Goal: Task Accomplishment & Management: Complete application form

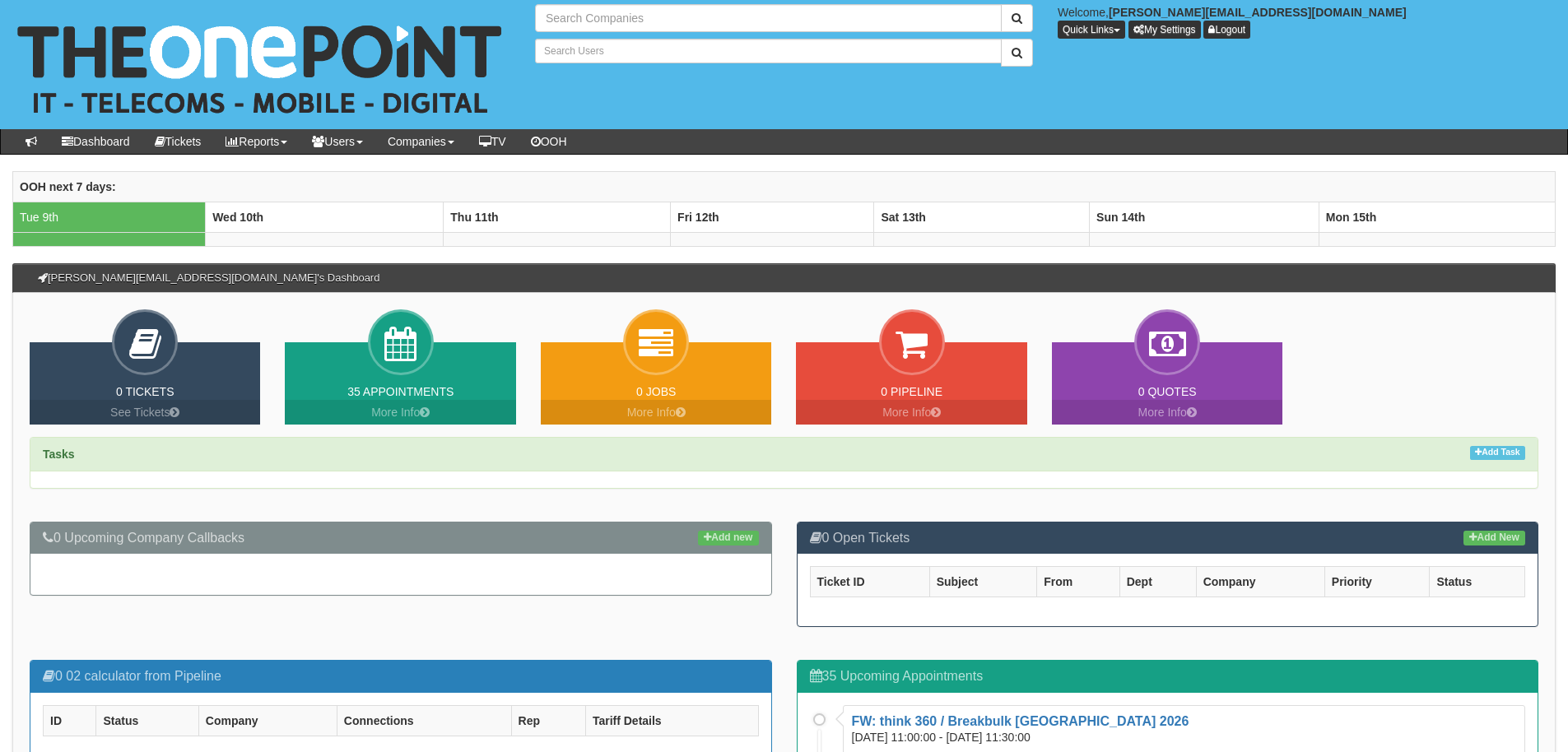
type input "Search Companies"
type input "Search Users"
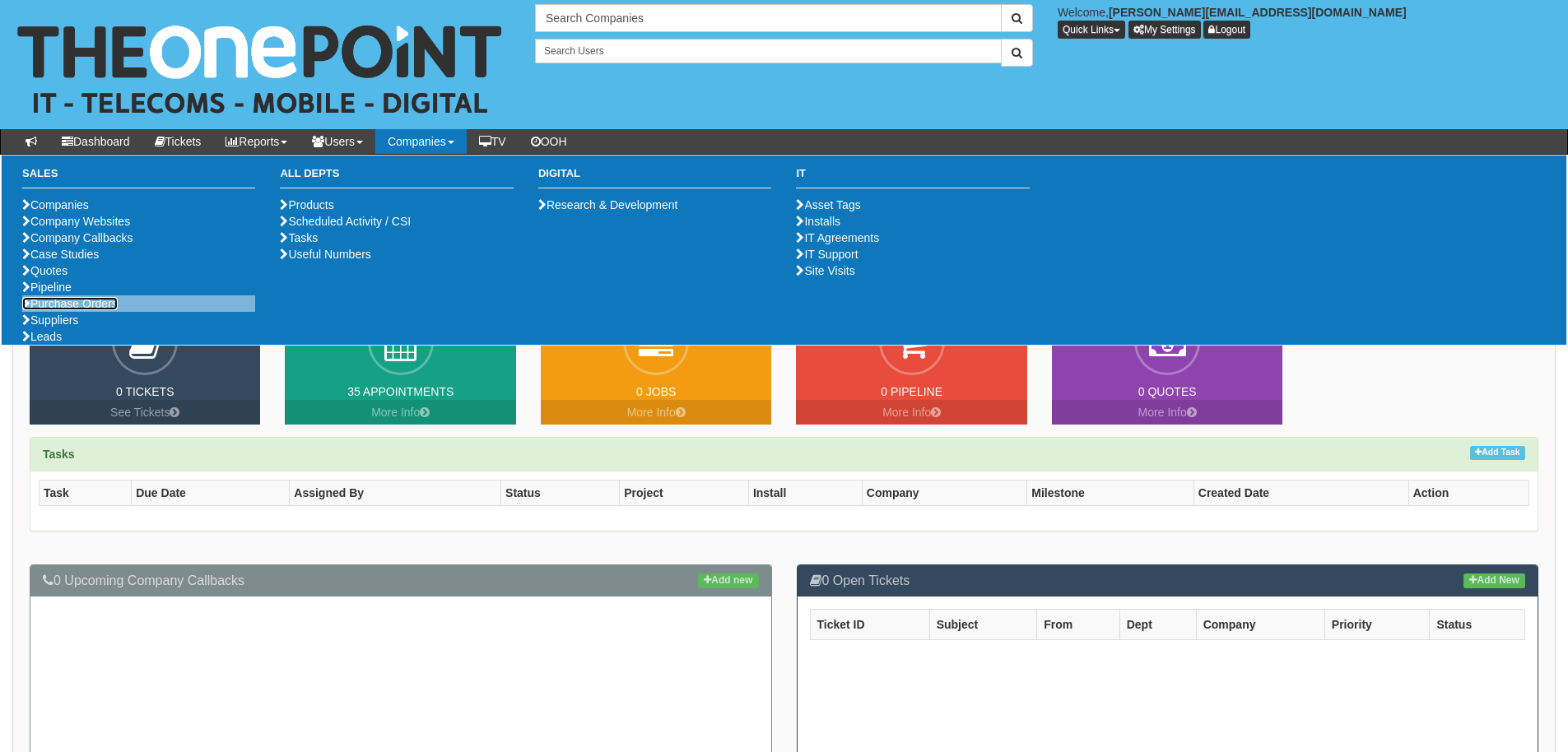
click at [71, 310] on link "Purchase Orders" at bounding box center [69, 303] width 96 height 14
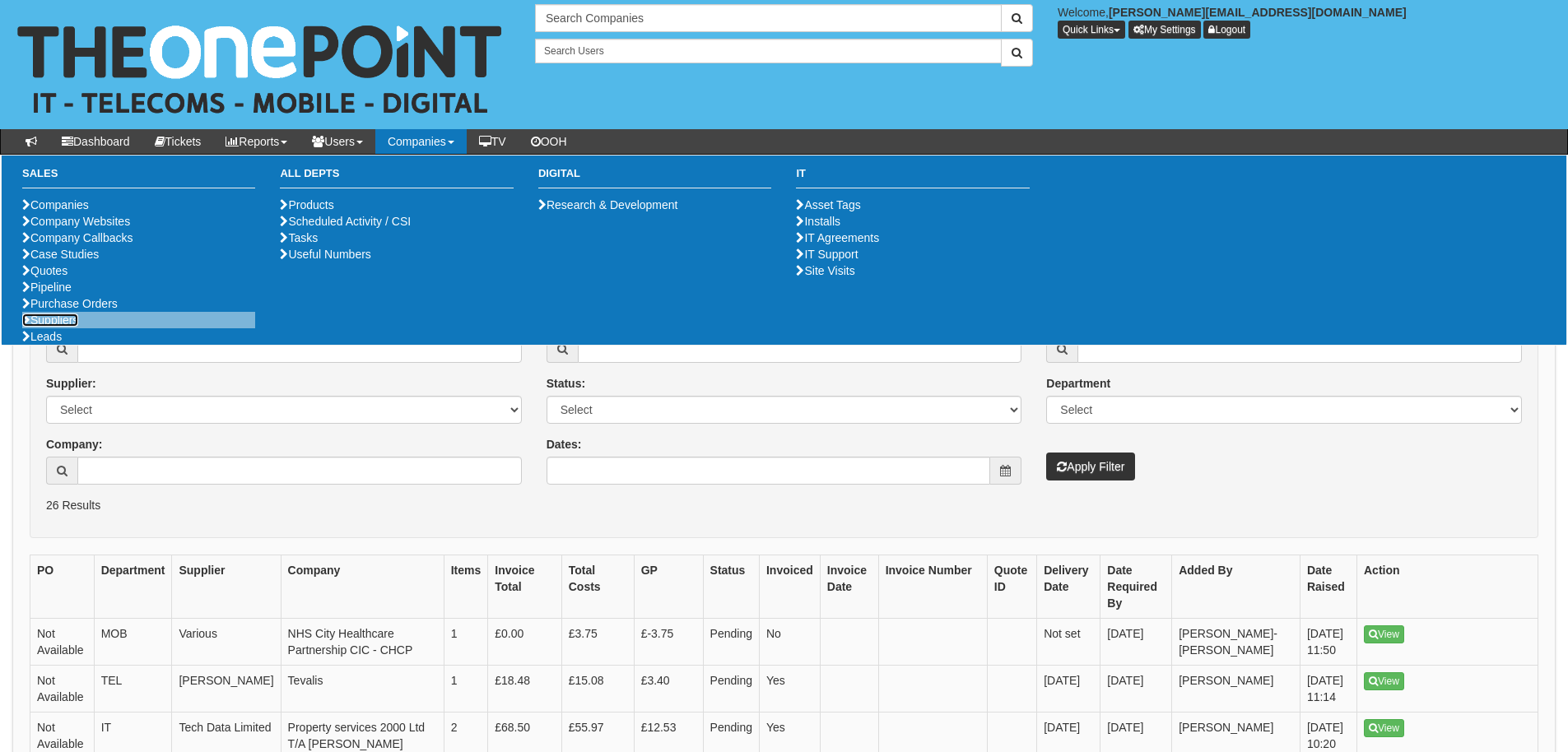
click at [63, 326] on link "Suppliers" at bounding box center [50, 320] width 56 height 14
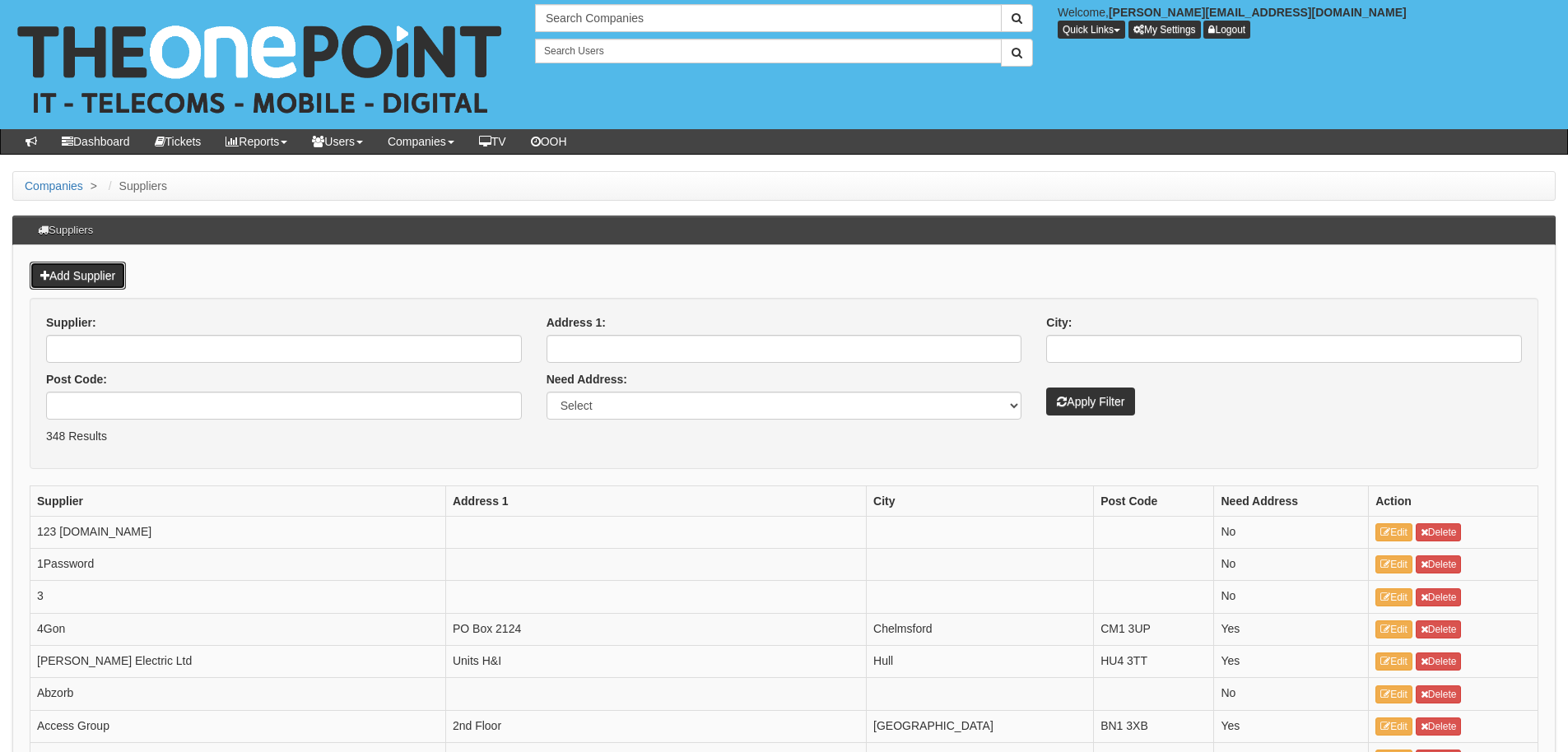
click at [63, 275] on link "Add Supplier" at bounding box center [78, 275] width 96 height 28
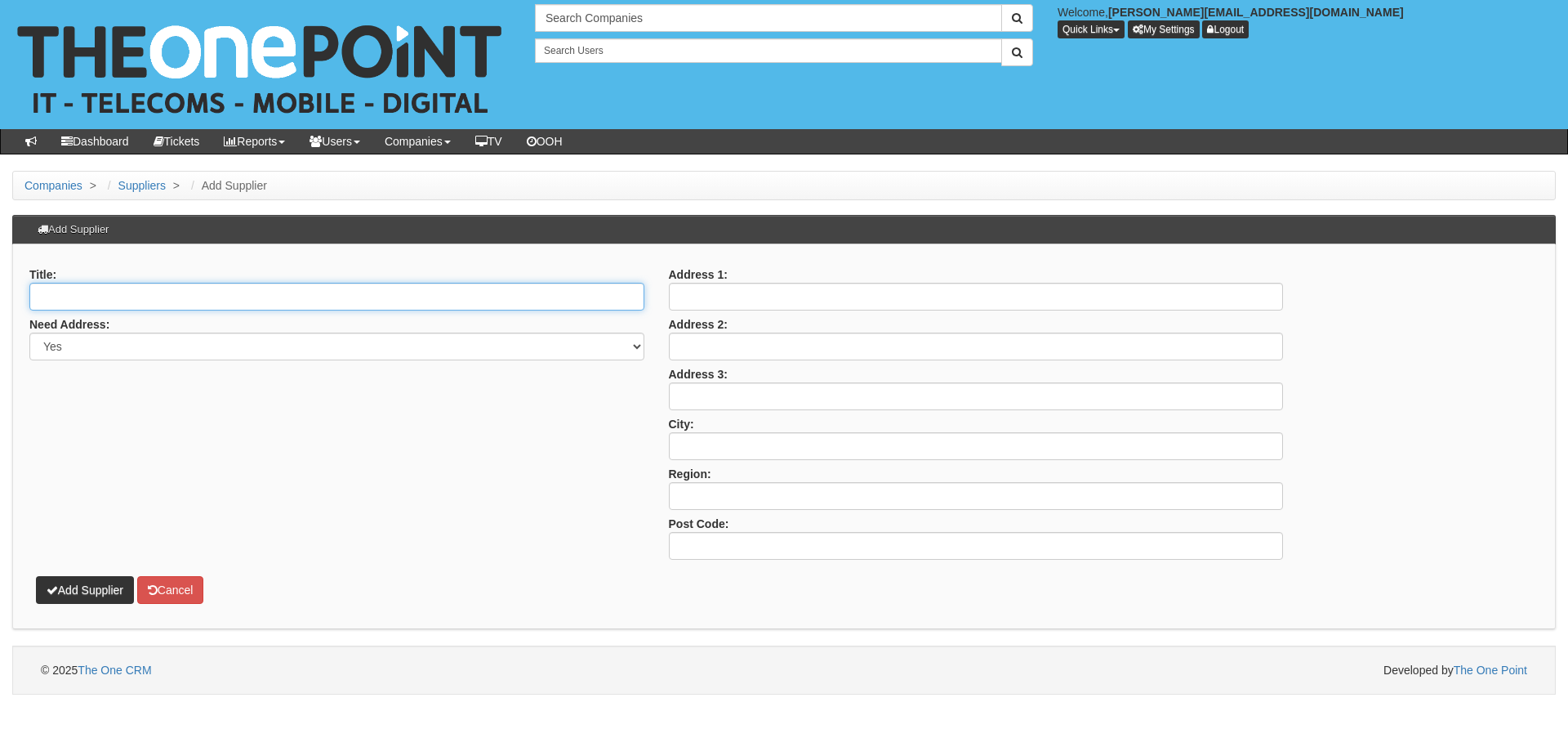
click at [159, 294] on input "Title:" at bounding box center [336, 296] width 615 height 28
type input "M"
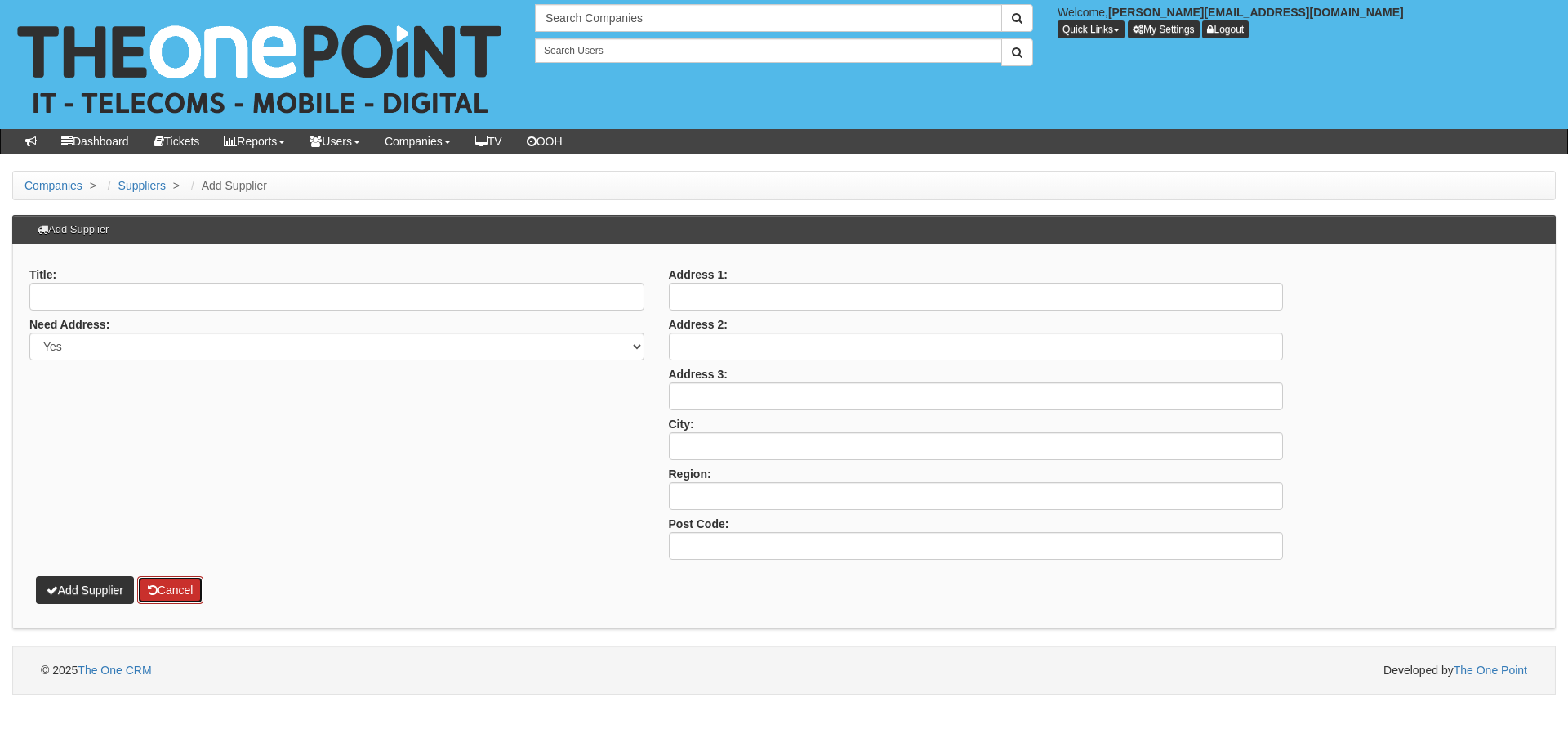
click at [191, 593] on button "Cancel" at bounding box center [171, 589] width 67 height 28
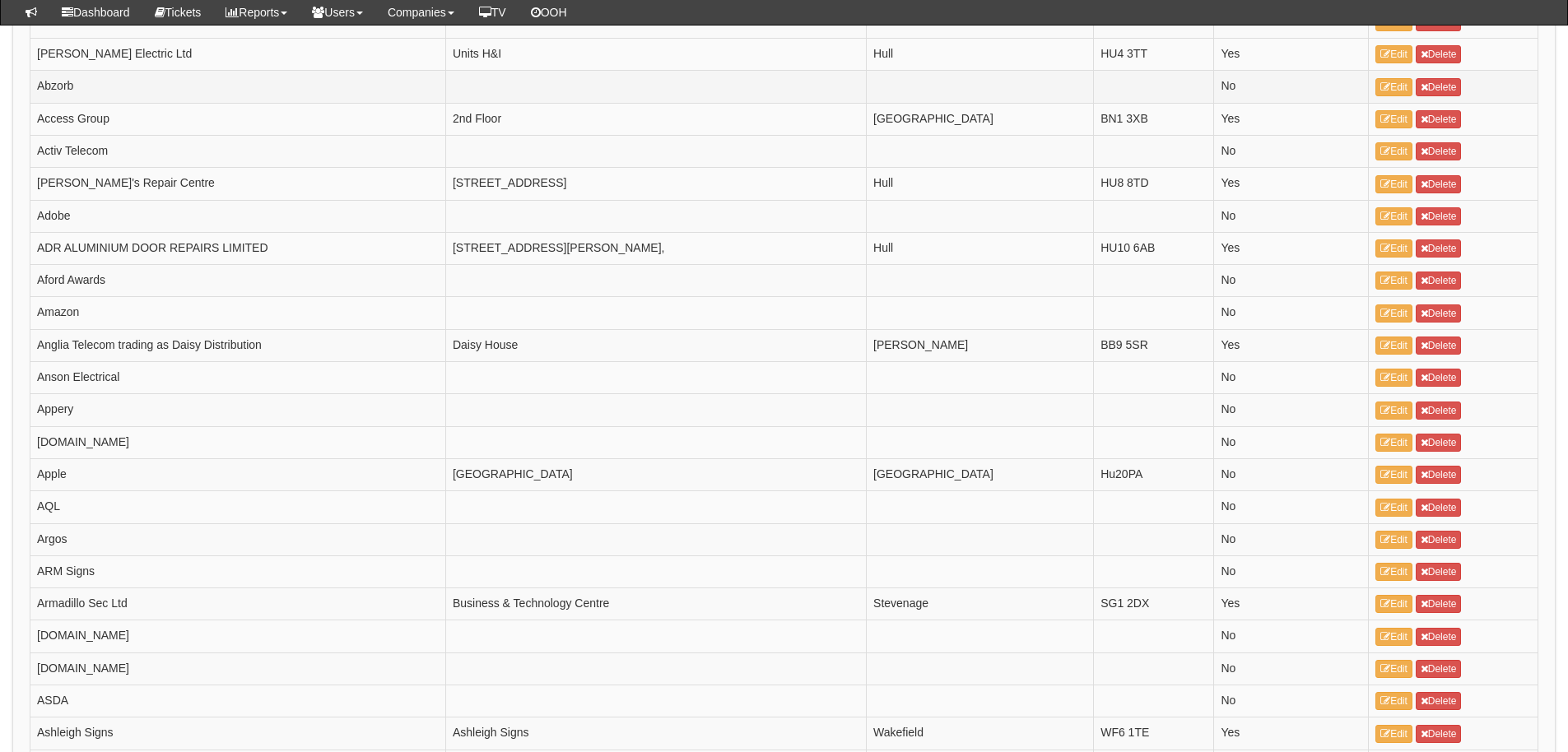
scroll to position [82, 0]
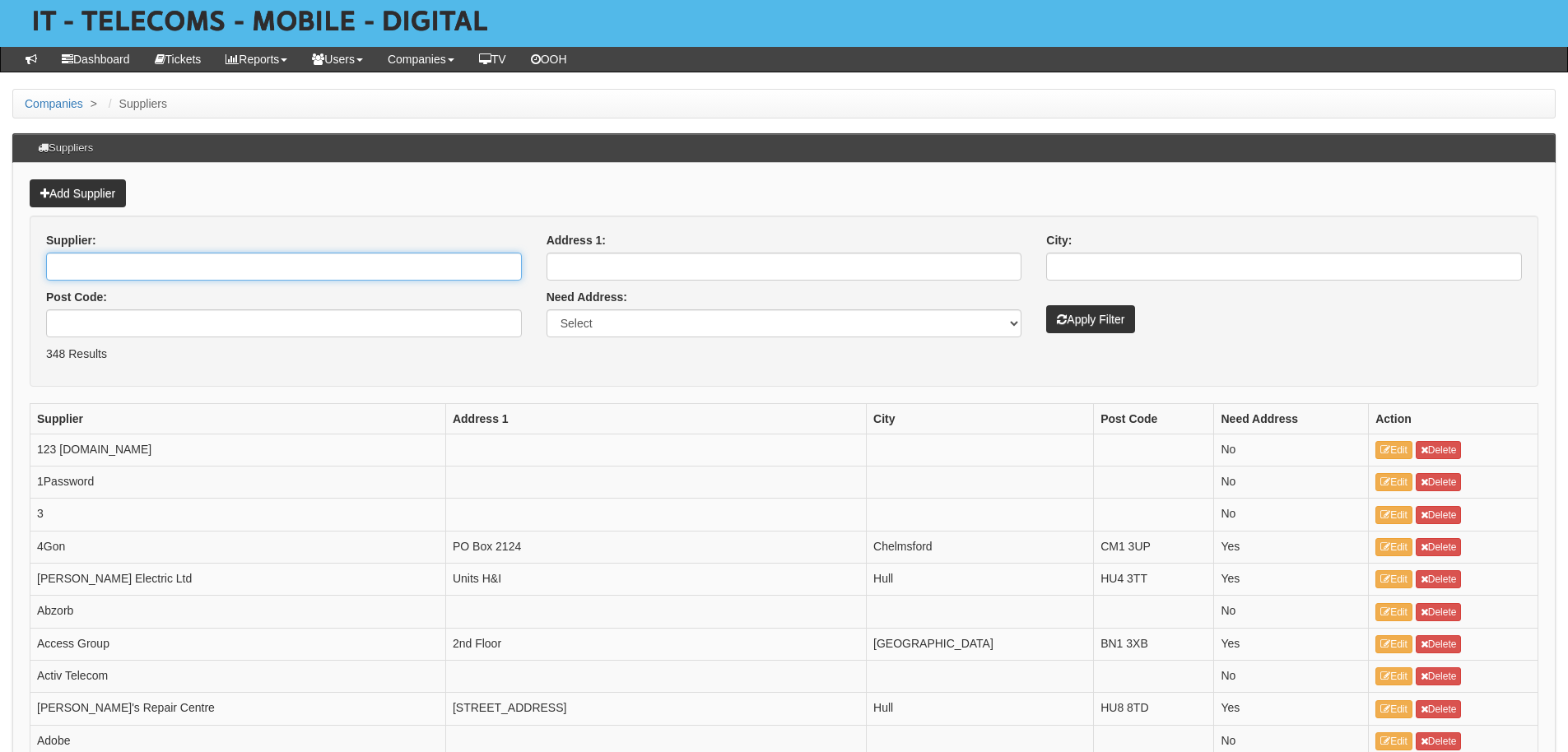
click at [88, 265] on input "Supplier:" at bounding box center [284, 266] width 476 height 28
type input "varlink"
click at [1046, 305] on button "Apply Filter" at bounding box center [1090, 319] width 89 height 28
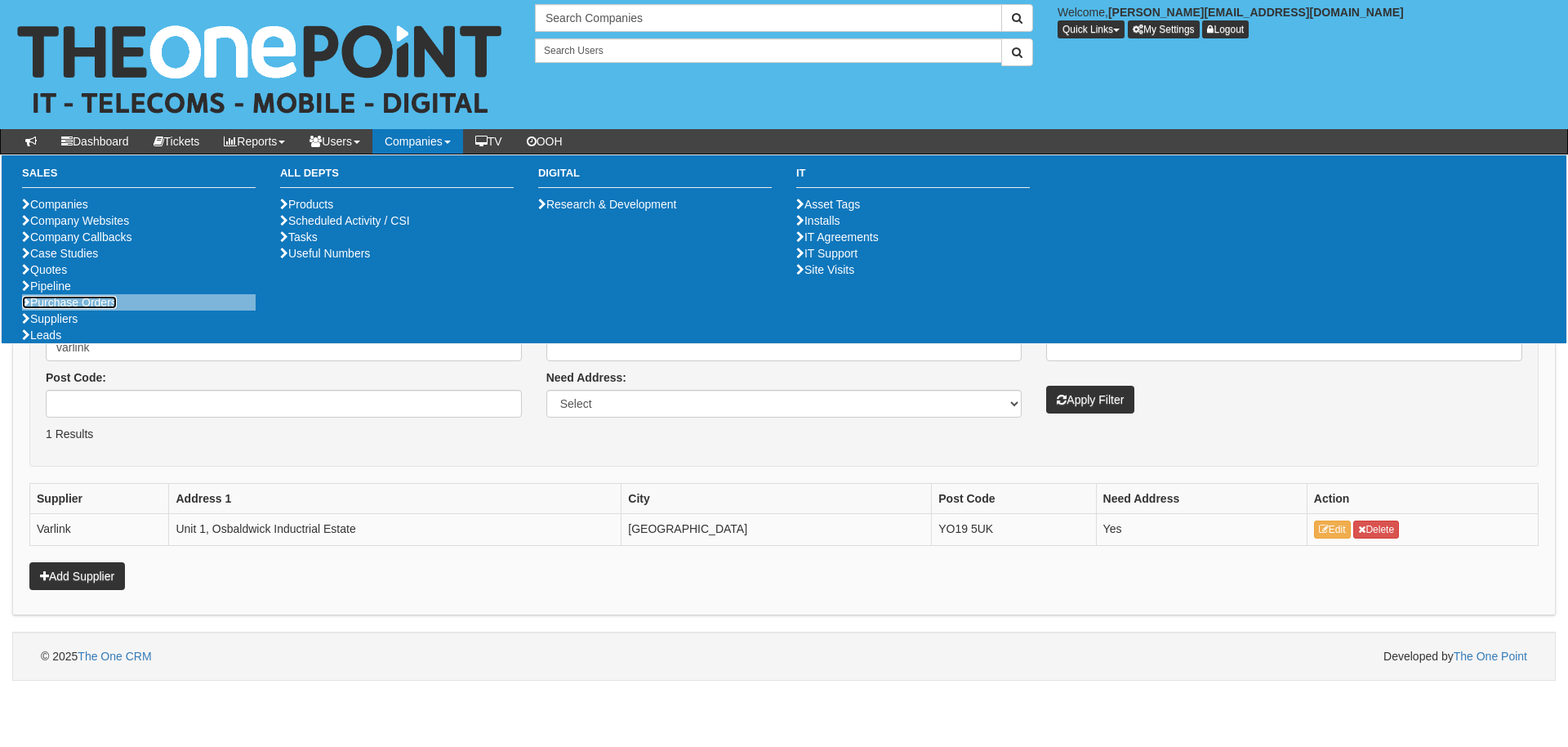
click at [76, 309] on link "Purchase Orders" at bounding box center [69, 302] width 95 height 13
